Goal: Check status

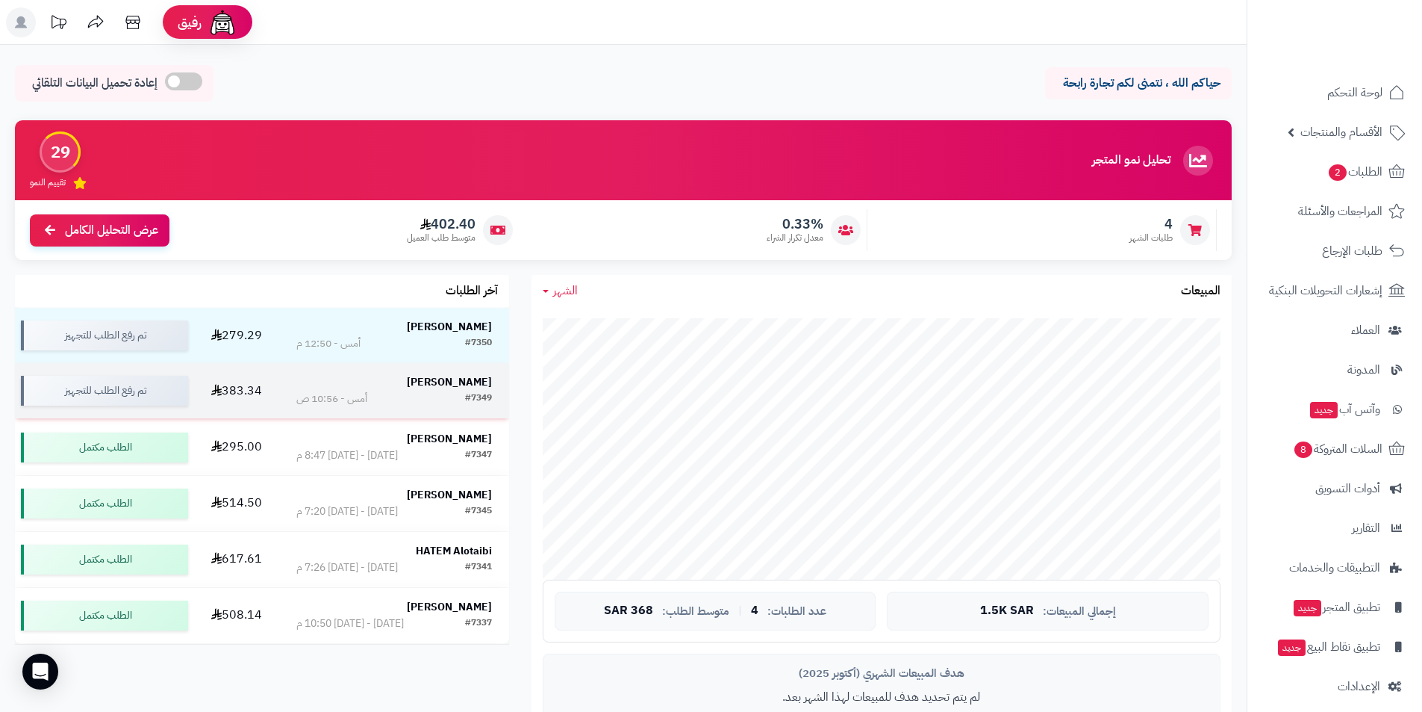
click at [462, 386] on strong "[PERSON_NAME]" at bounding box center [449, 382] width 85 height 16
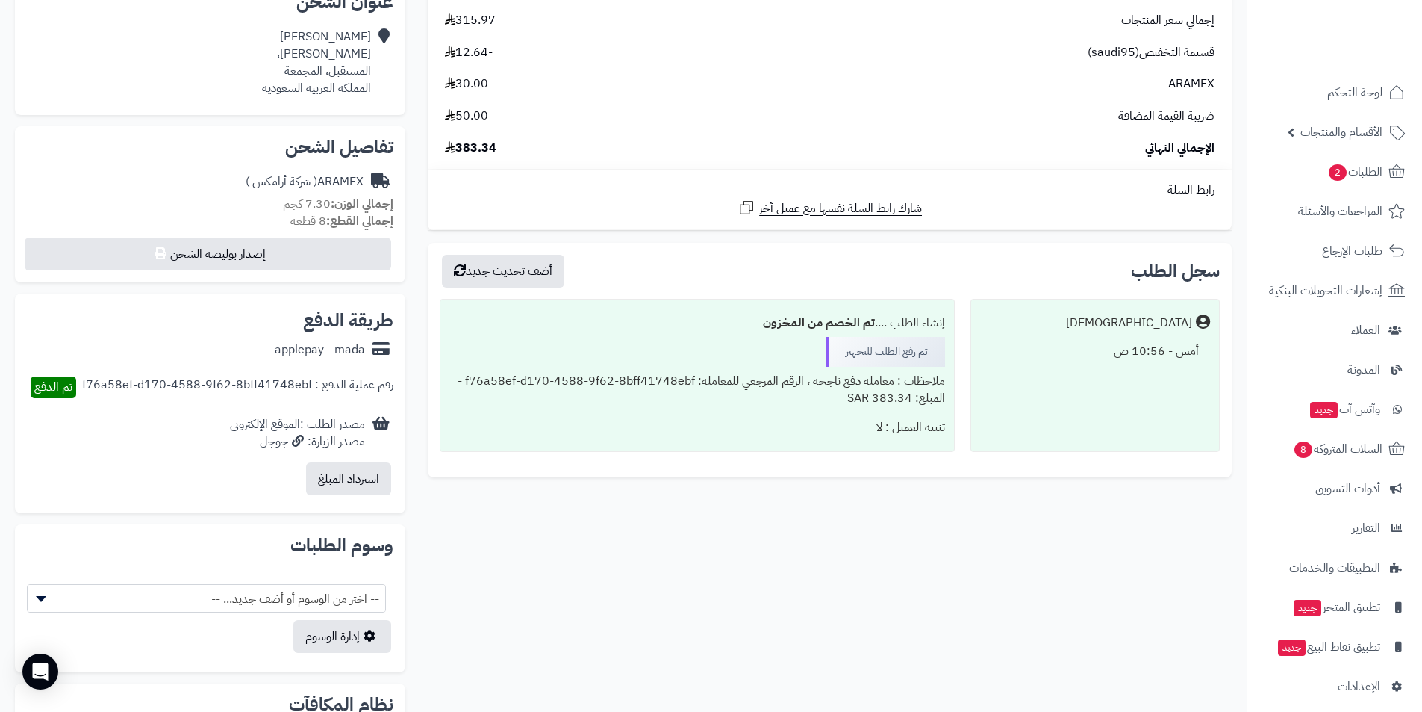
scroll to position [373, 0]
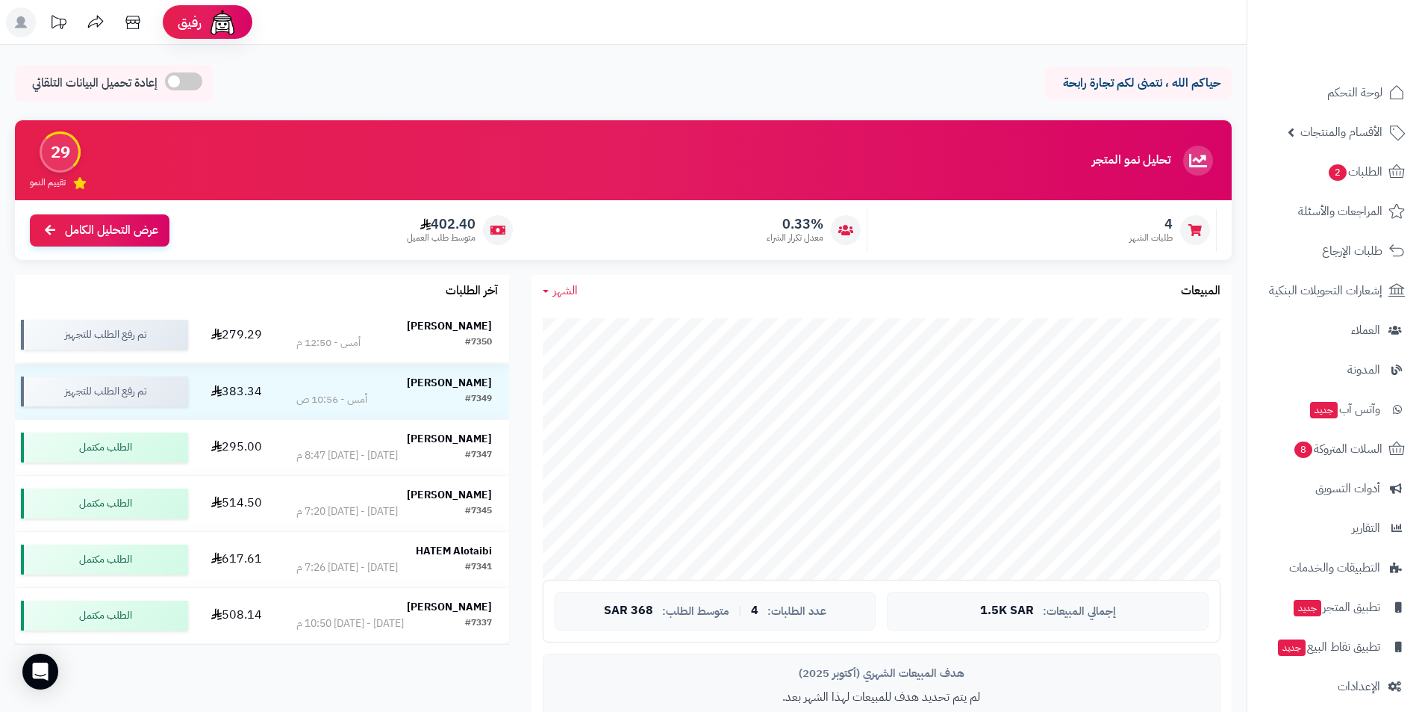
click at [470, 336] on div "#7350" at bounding box center [478, 342] width 27 height 15
